Goal: Register for event/course

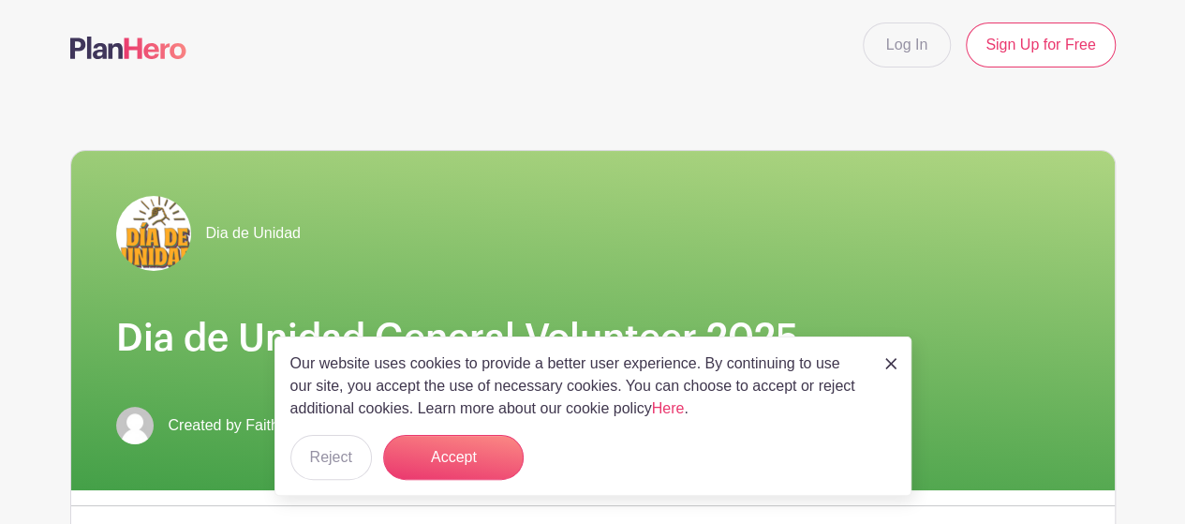
click at [888, 363] on img at bounding box center [891, 363] width 11 height 11
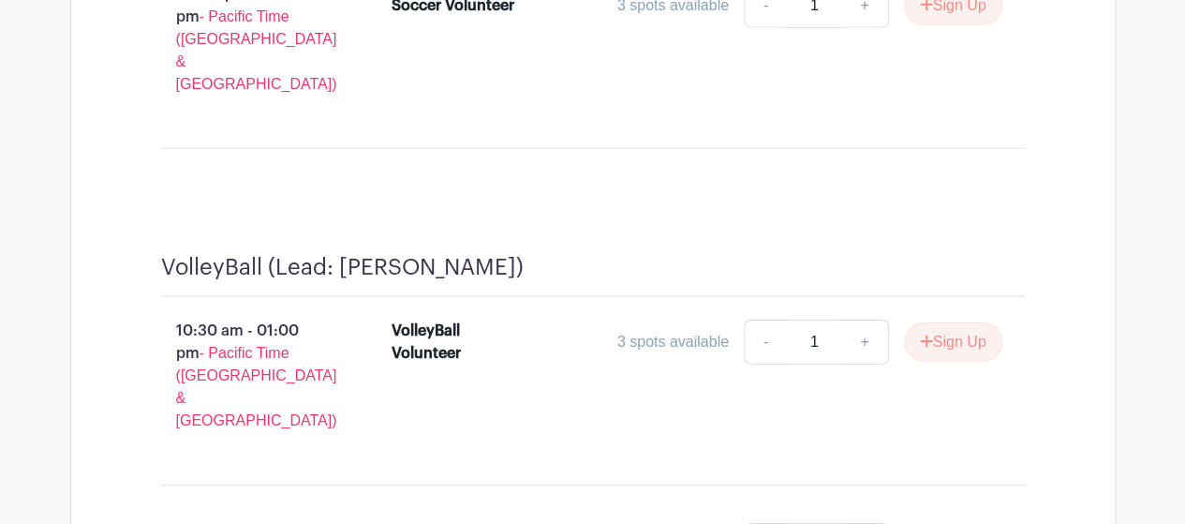
scroll to position [6466, 0]
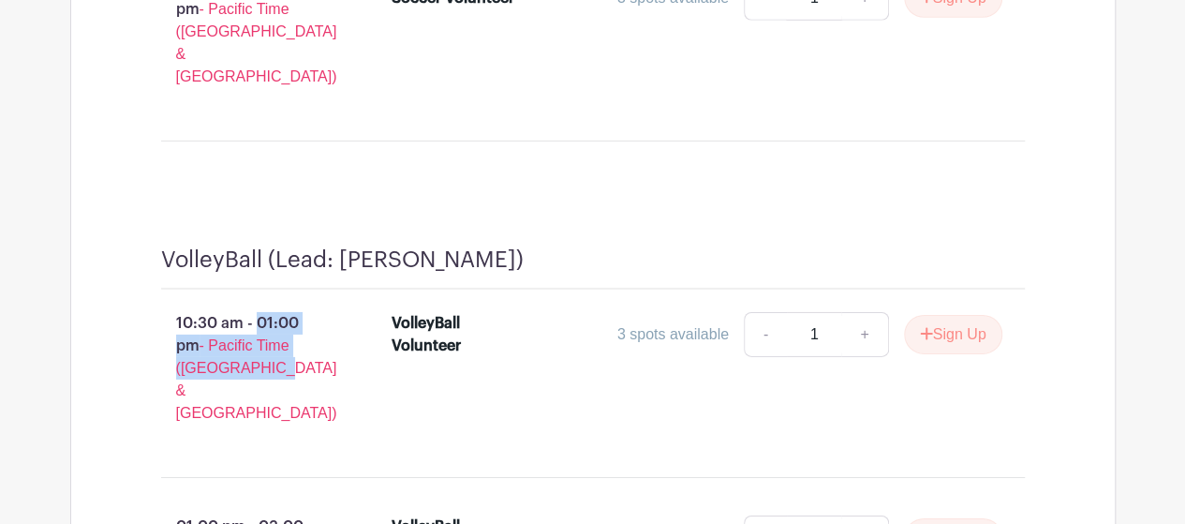
drag, startPoint x: 276, startPoint y: 142, endPoint x: 173, endPoint y: 104, distance: 109.7
click at [173, 305] on p "10:30 am - 01:00 pm - Pacific Time ([GEOGRAPHIC_DATA] & [GEOGRAPHIC_DATA])" at bounding box center [246, 368] width 231 height 127
click at [291, 305] on p "10:30 am - 01:00 pm - Pacific Time ([GEOGRAPHIC_DATA] & [GEOGRAPHIC_DATA])" at bounding box center [246, 368] width 231 height 127
drag, startPoint x: 283, startPoint y: 142, endPoint x: 173, endPoint y: 101, distance: 117.1
click at [173, 305] on p "10:30 am - 01:00 pm - Pacific Time ([GEOGRAPHIC_DATA] & [GEOGRAPHIC_DATA])" at bounding box center [246, 368] width 231 height 127
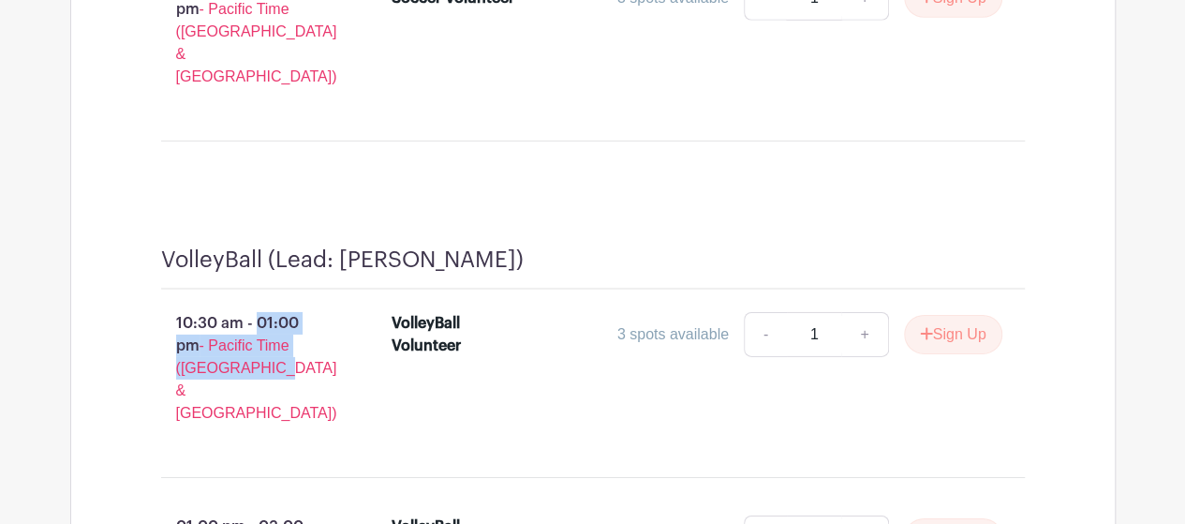
click at [290, 305] on p "10:30 am - 01:00 pm - Pacific Time ([GEOGRAPHIC_DATA] & [GEOGRAPHIC_DATA])" at bounding box center [246, 368] width 231 height 127
drag, startPoint x: 289, startPoint y: 146, endPoint x: 171, endPoint y: 95, distance: 128.8
click at [171, 305] on p "10:30 am - 01:00 pm - Pacific Time ([GEOGRAPHIC_DATA] & [GEOGRAPHIC_DATA])" at bounding box center [246, 368] width 231 height 127
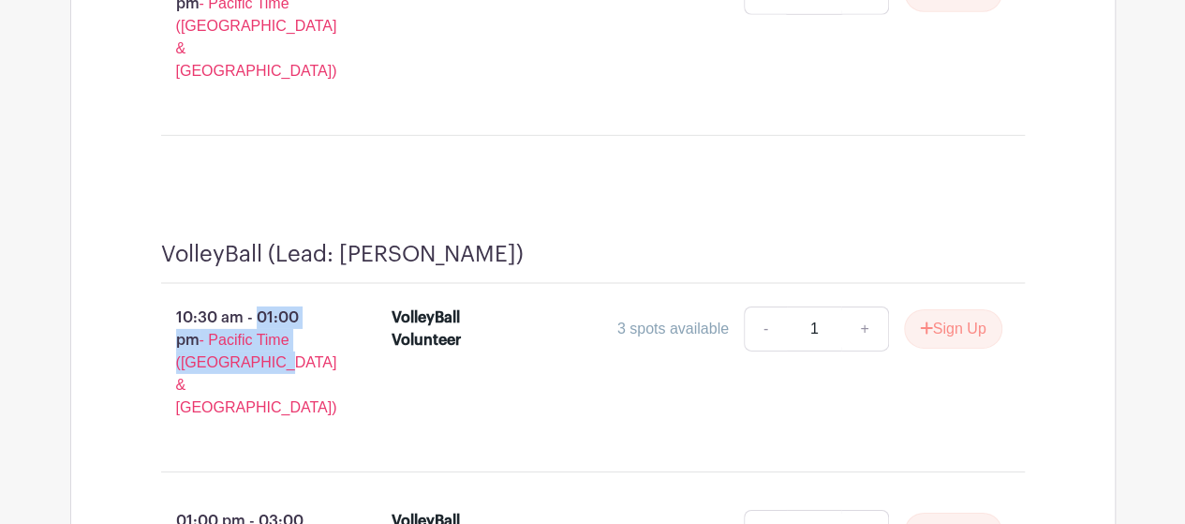
scroll to position [6470, 0]
